Goal: Navigation & Orientation: Find specific page/section

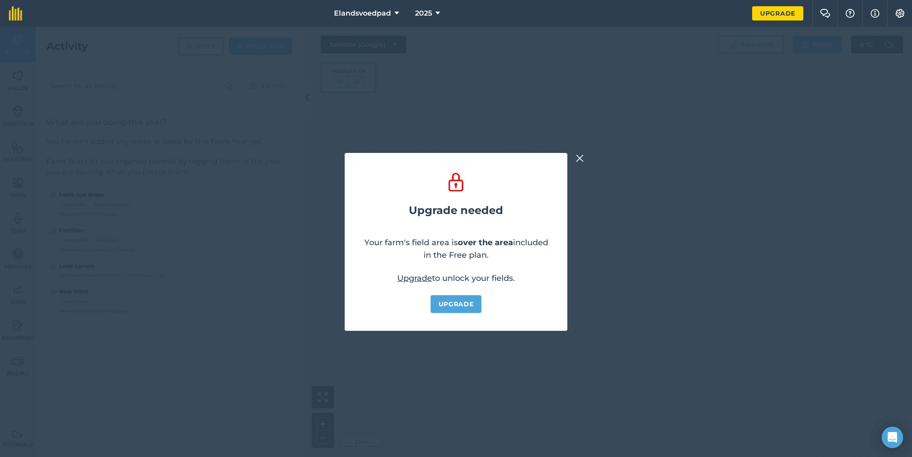
click at [580, 156] on img at bounding box center [580, 158] width 8 height 11
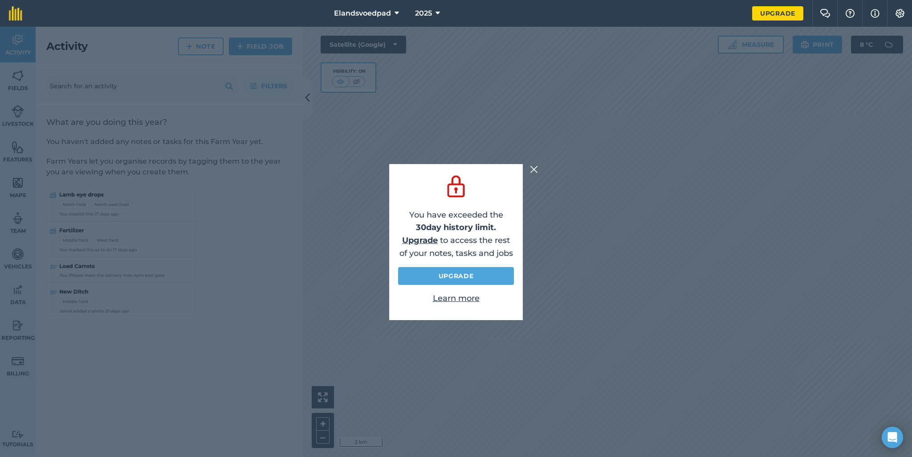
click at [530, 166] on img at bounding box center [534, 169] width 8 height 11
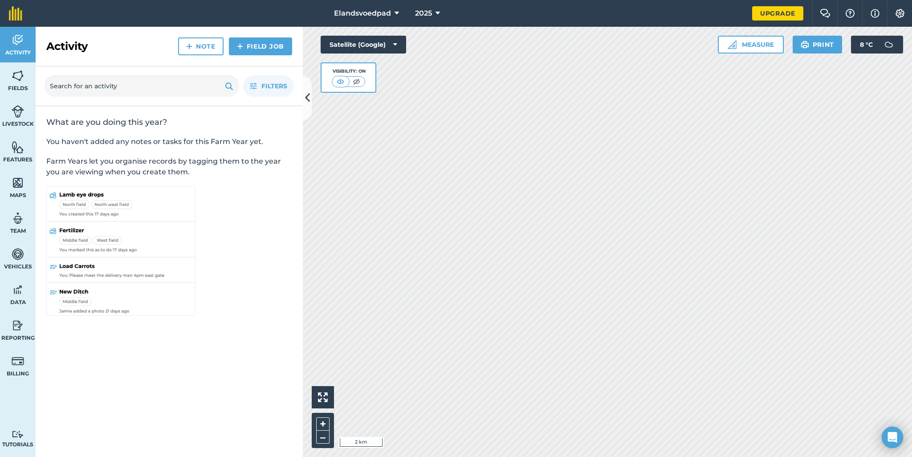
click at [398, 12] on icon at bounding box center [397, 13] width 4 height 11
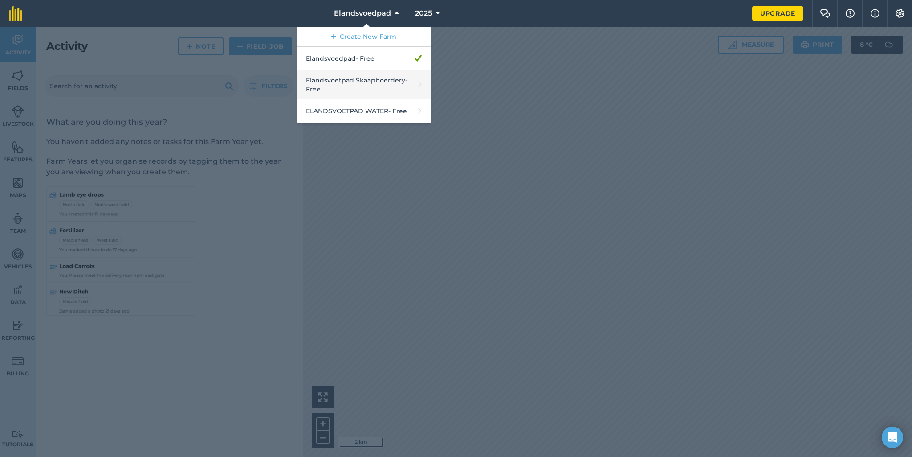
click at [393, 82] on link "Elandsvoetpad Skaapboerdery - Free" at bounding box center [364, 84] width 134 height 29
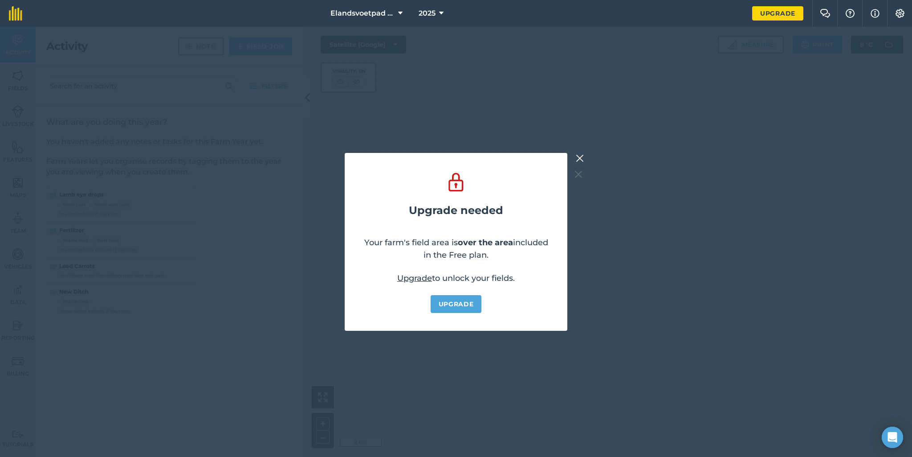
click at [581, 157] on img at bounding box center [580, 158] width 8 height 11
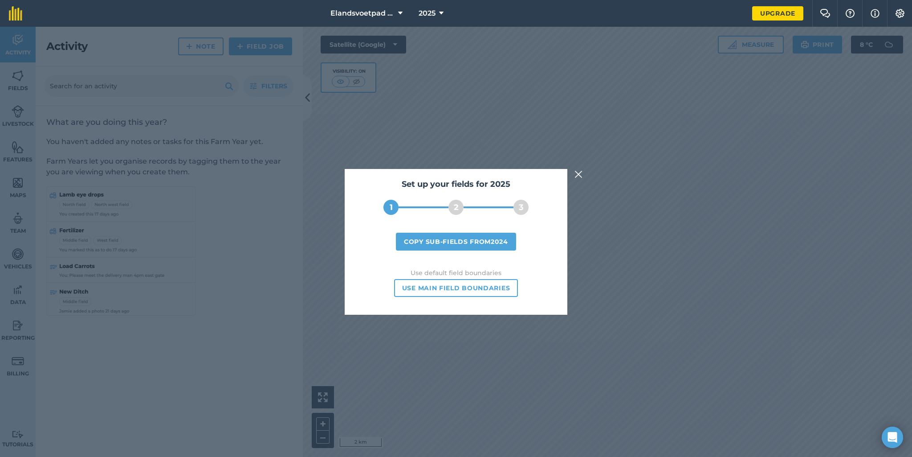
click at [577, 171] on img at bounding box center [579, 174] width 8 height 11
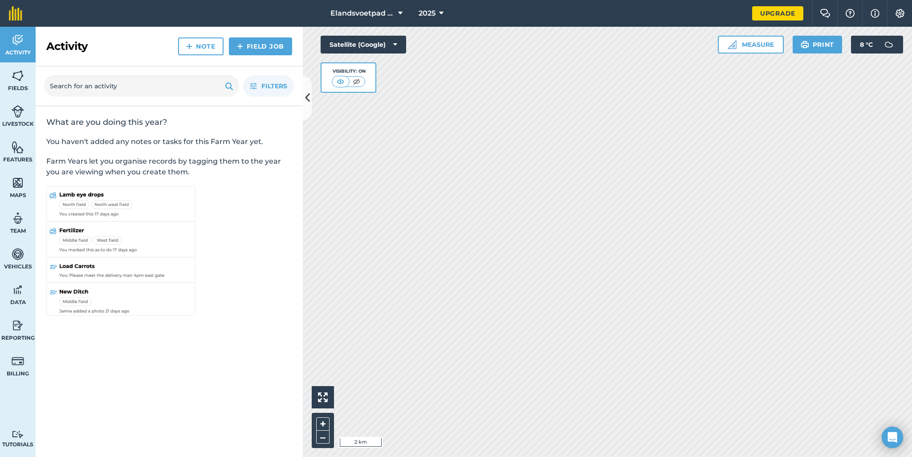
click at [14, 77] on img at bounding box center [18, 75] width 12 height 13
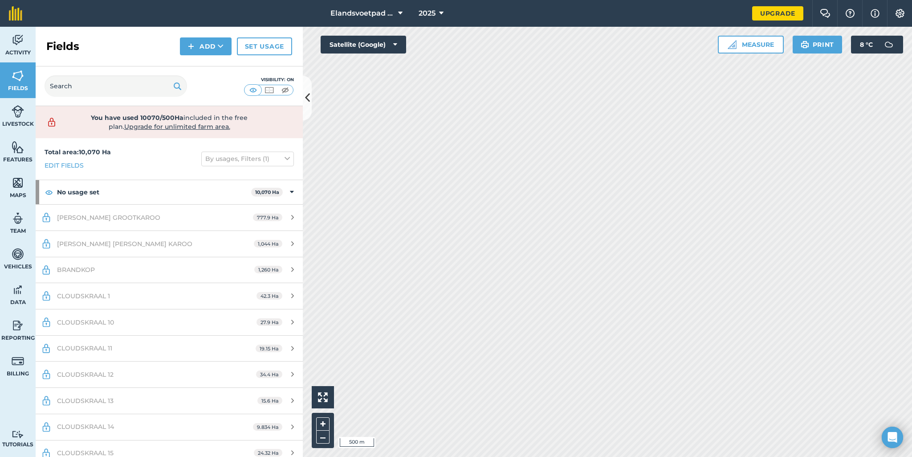
click at [400, 12] on icon at bounding box center [400, 13] width 4 height 11
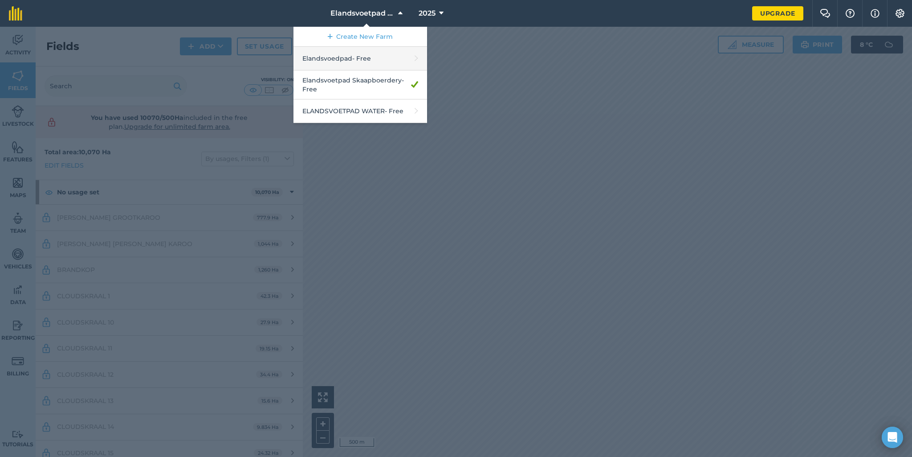
click at [381, 53] on link "Elandsvoedpad - Free" at bounding box center [361, 59] width 134 height 24
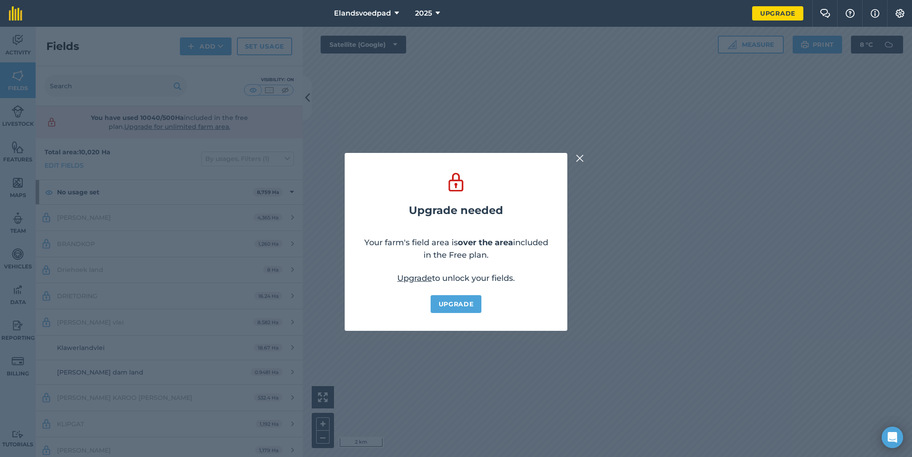
click at [580, 154] on img at bounding box center [580, 158] width 8 height 11
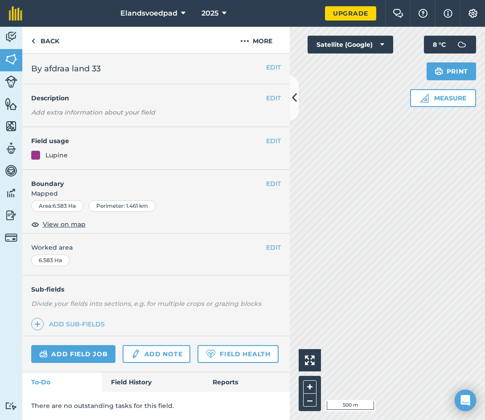
click at [288, 230] on div "Activity Fields Livestock Features Maps Team Vehicles Data Reporting Billing Tu…" at bounding box center [242, 223] width 485 height 393
click at [266, 131] on div "Activity Fields Livestock Features Maps Team Vehicles Data Reporting Billing Tu…" at bounding box center [242, 223] width 485 height 393
click at [485, 344] on html "Elandsvoedpad 2025 Upgrade Farm Chat Help Info Settings Map printing is not ava…" at bounding box center [242, 210] width 485 height 420
click at [485, 263] on html "Elandsvoedpad 2025 Upgrade Farm Chat Help Info Settings Map printing is not ava…" at bounding box center [242, 210] width 485 height 420
click at [485, 236] on html "Elandsvoedpad 2025 Upgrade Farm Chat Help Info Settings Map printing is not ava…" at bounding box center [242, 210] width 485 height 420
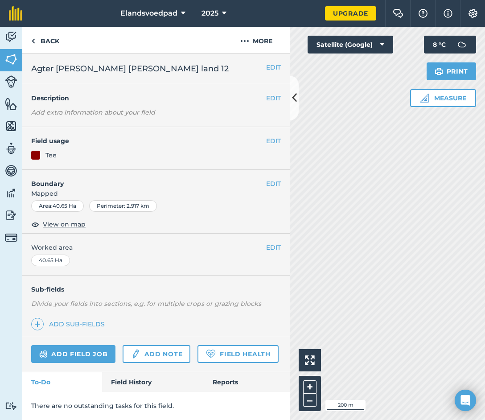
click at [253, 328] on div "Activity Fields Livestock Features Maps Team Vehicles Data Reporting Billing Tu…" at bounding box center [242, 223] width 485 height 393
